Goal: Task Accomplishment & Management: Manage account settings

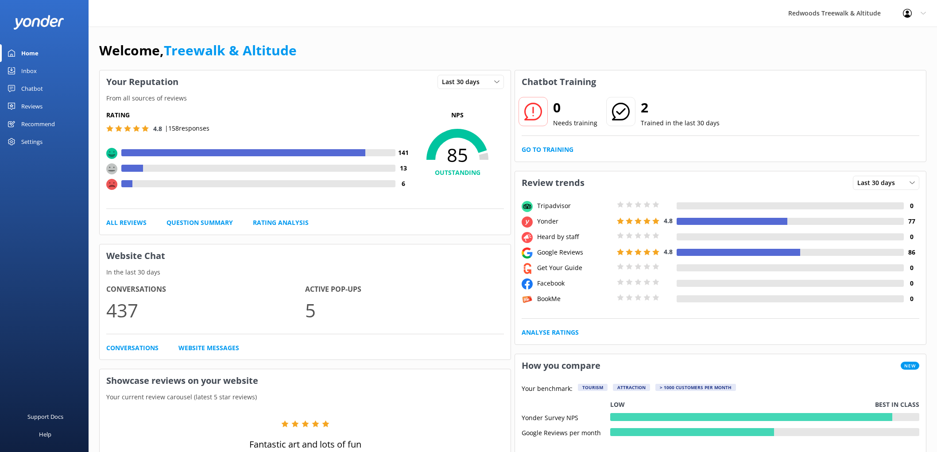
click at [30, 104] on div "Reviews" at bounding box center [31, 106] width 21 height 18
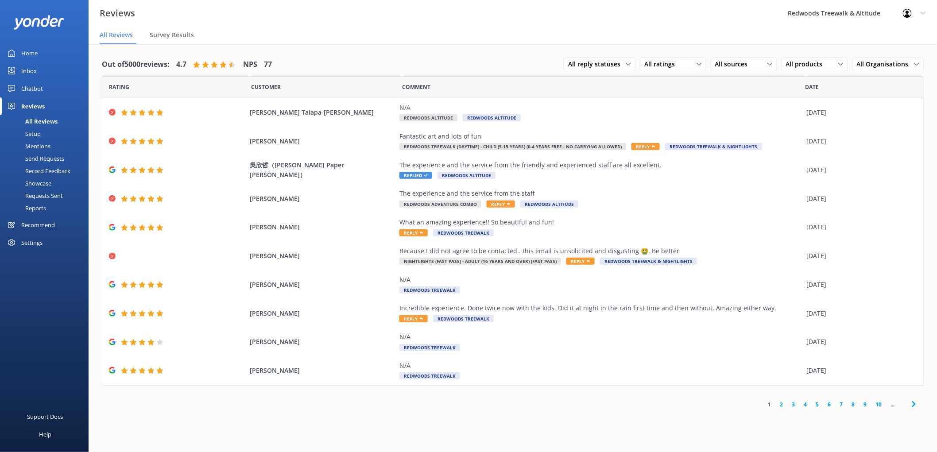
click at [46, 72] on link "Inbox" at bounding box center [44, 71] width 89 height 18
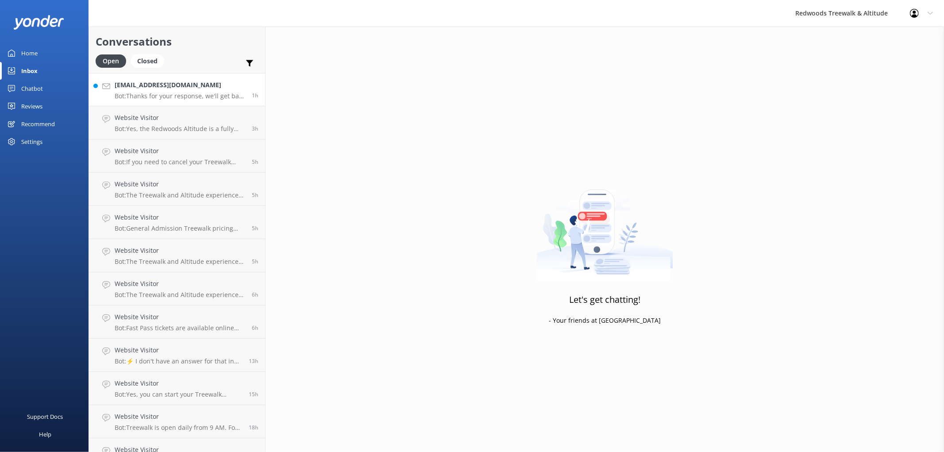
click at [172, 92] on p "Bot: Thanks for your response, we'll get back to you as soon as we can during o…" at bounding box center [180, 96] width 131 height 8
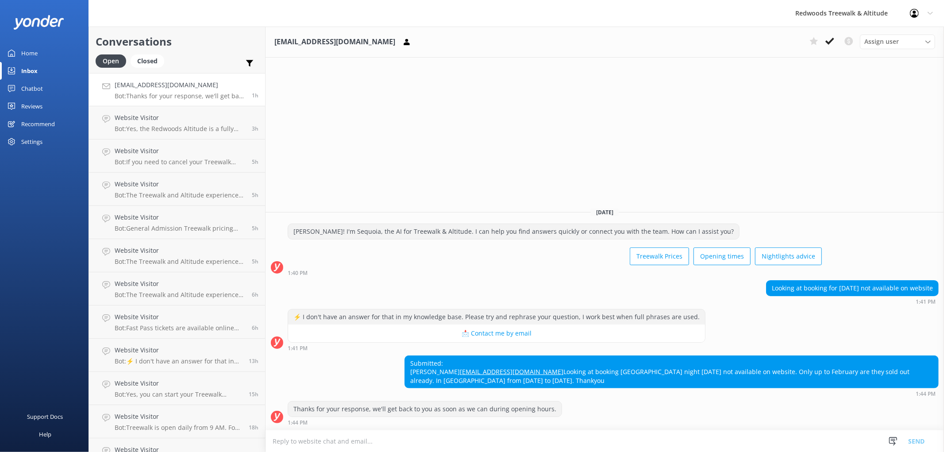
click at [44, 52] on link "Home" at bounding box center [44, 53] width 89 height 18
